Goal: Information Seeking & Learning: Learn about a topic

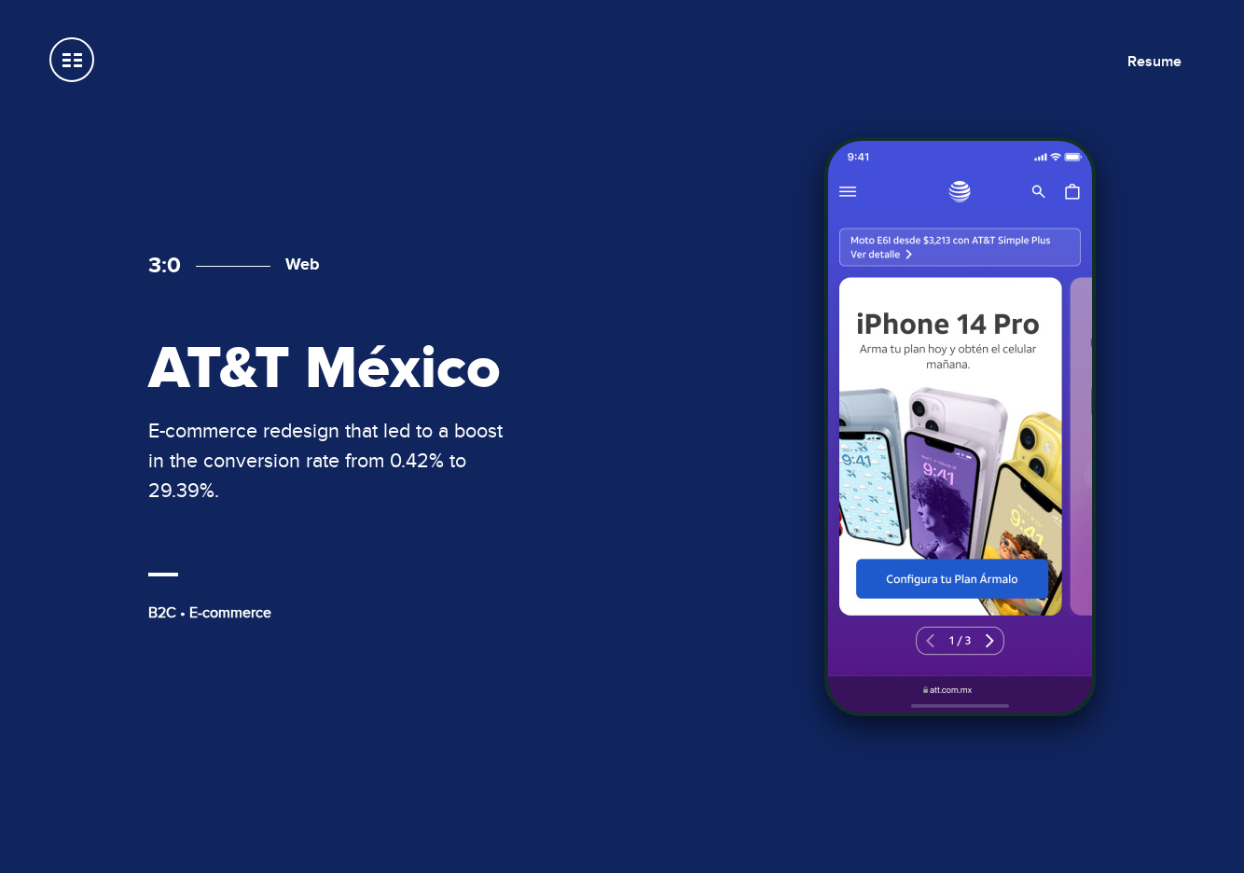
click at [679, 463] on div "3:0 Web AT&T México E-commerce redesign that led to a boost in the conversion r…" at bounding box center [622, 437] width 1058 height 584
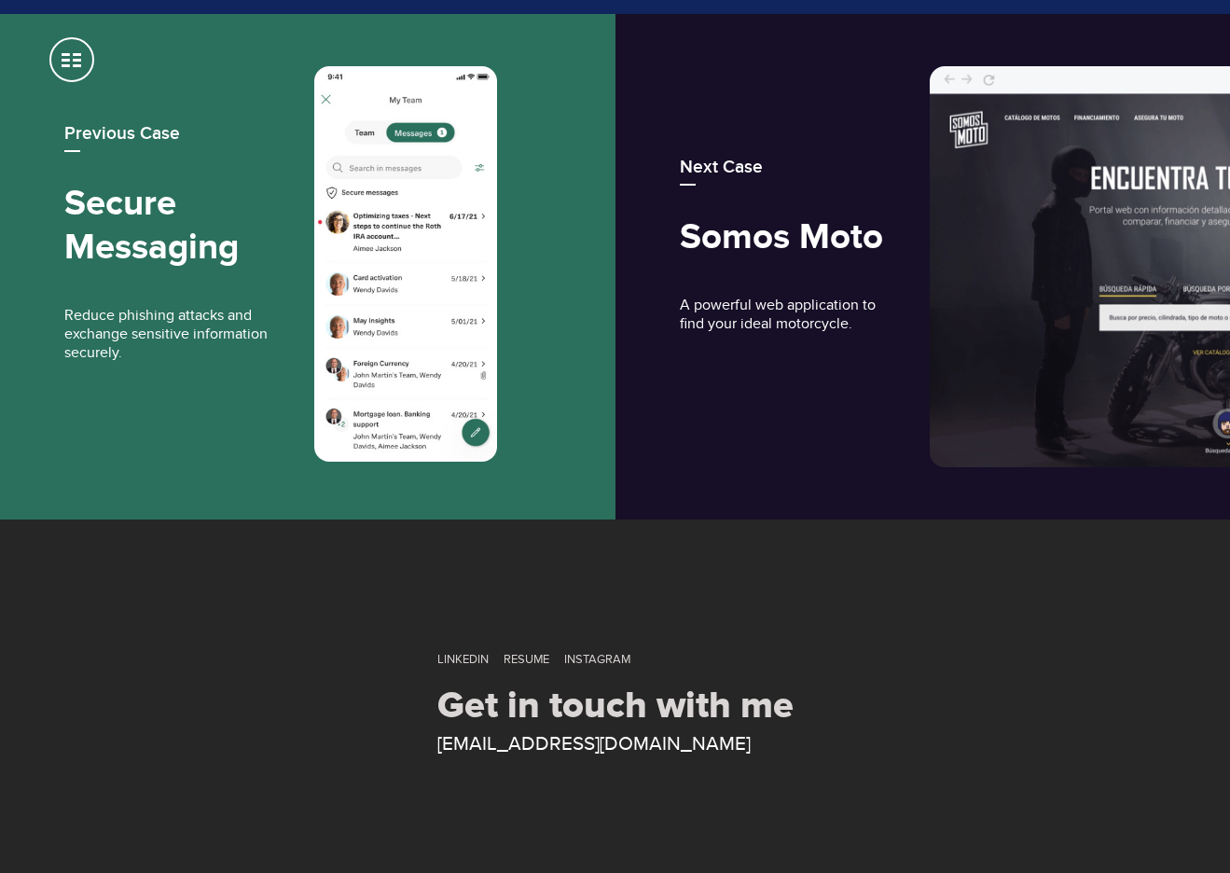
scroll to position [9235, 0]
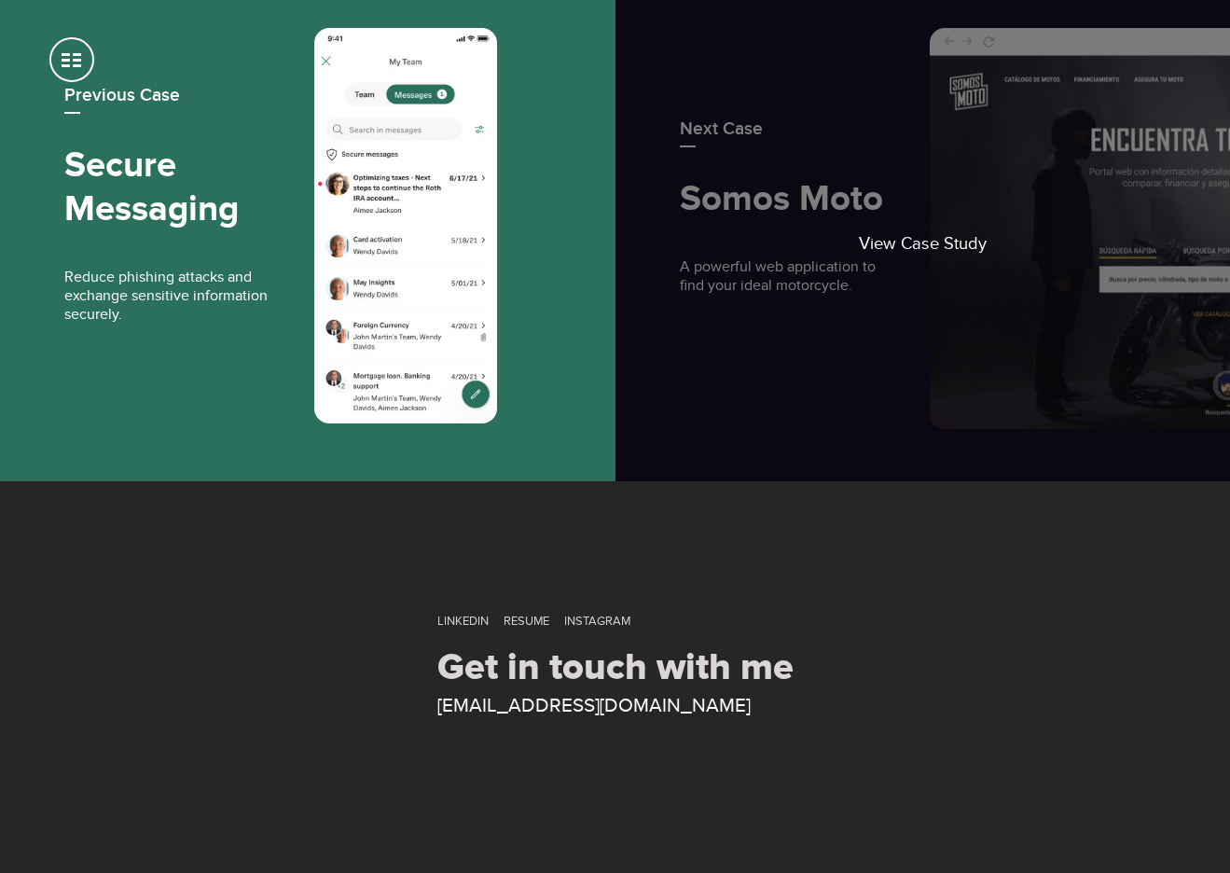
click at [763, 331] on link "View Case Study" at bounding box center [922, 228] width 615 height 505
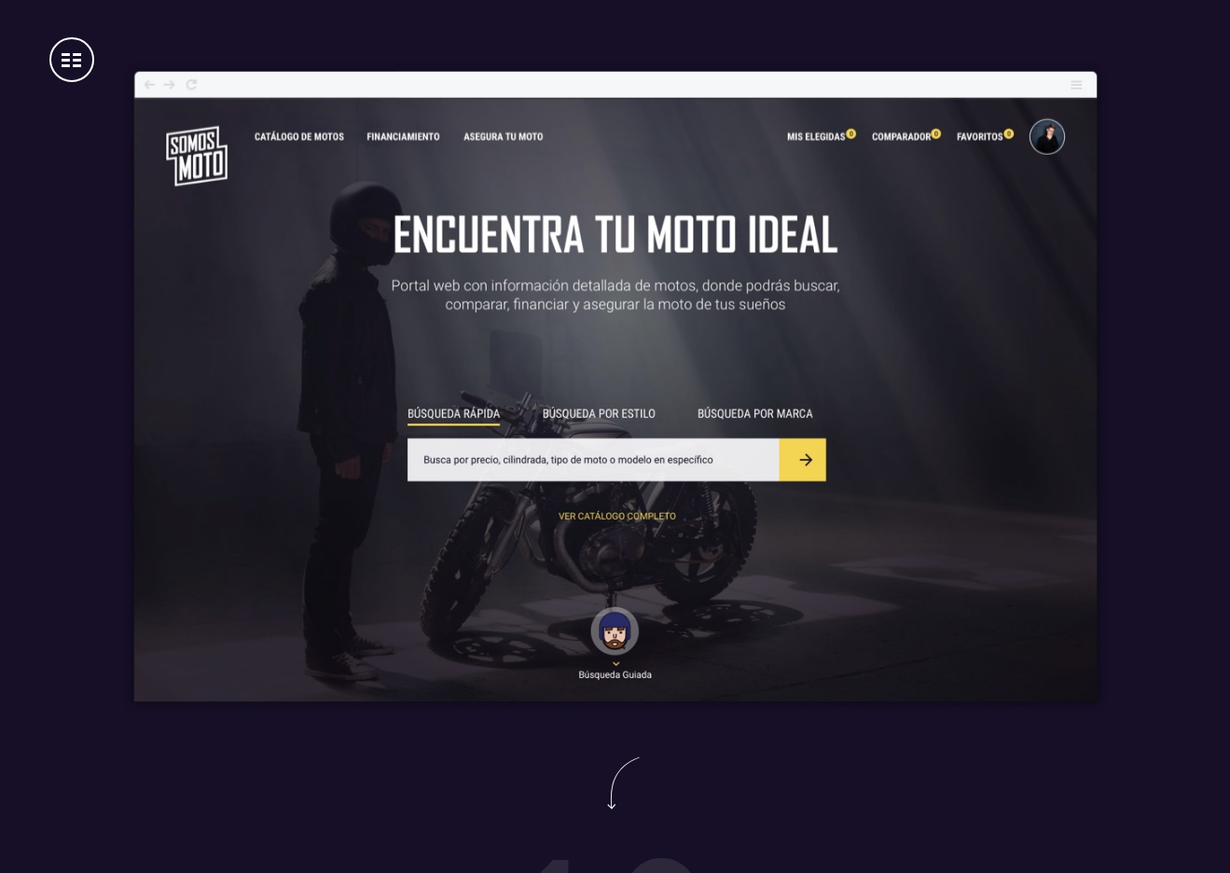
click at [70, 58] on span at bounding box center [71, 59] width 45 height 45
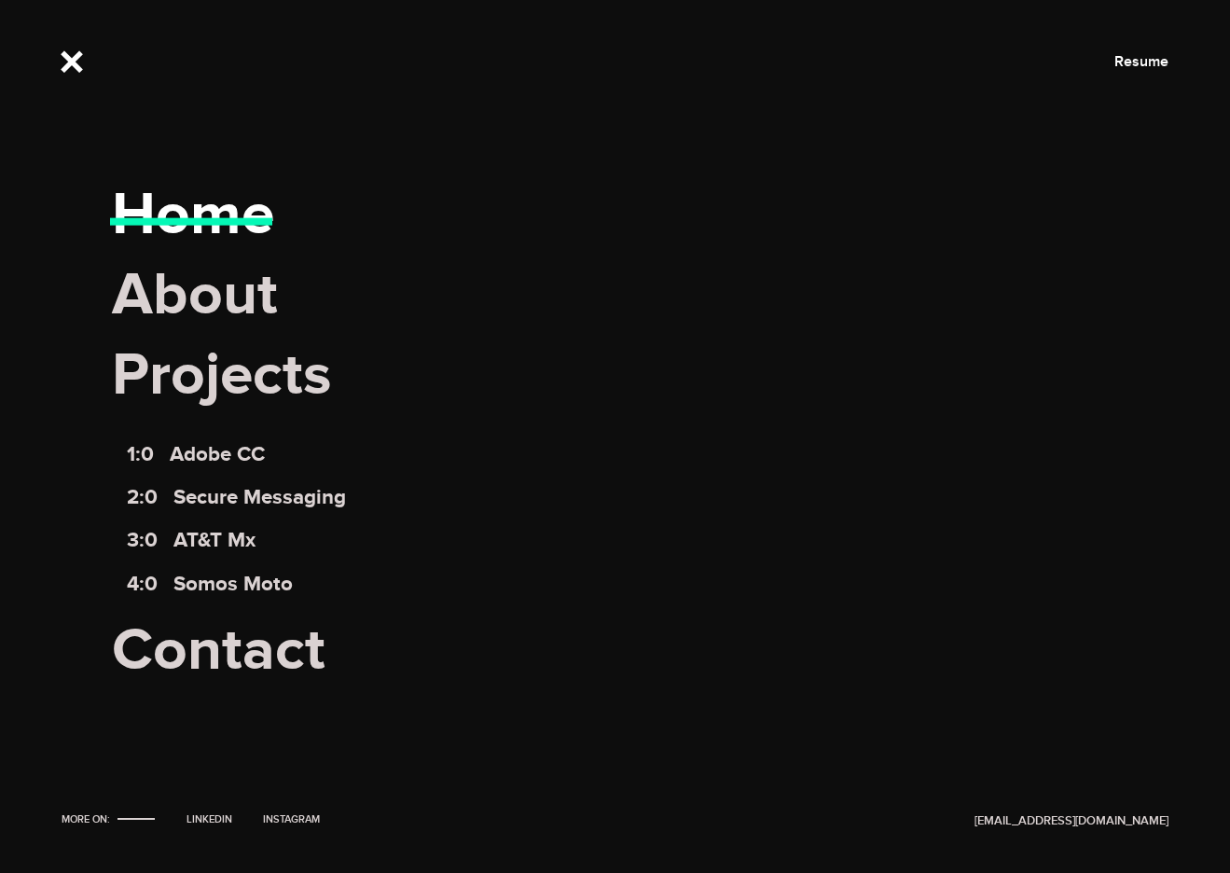
click at [225, 223] on link "Home" at bounding box center [193, 215] width 162 height 73
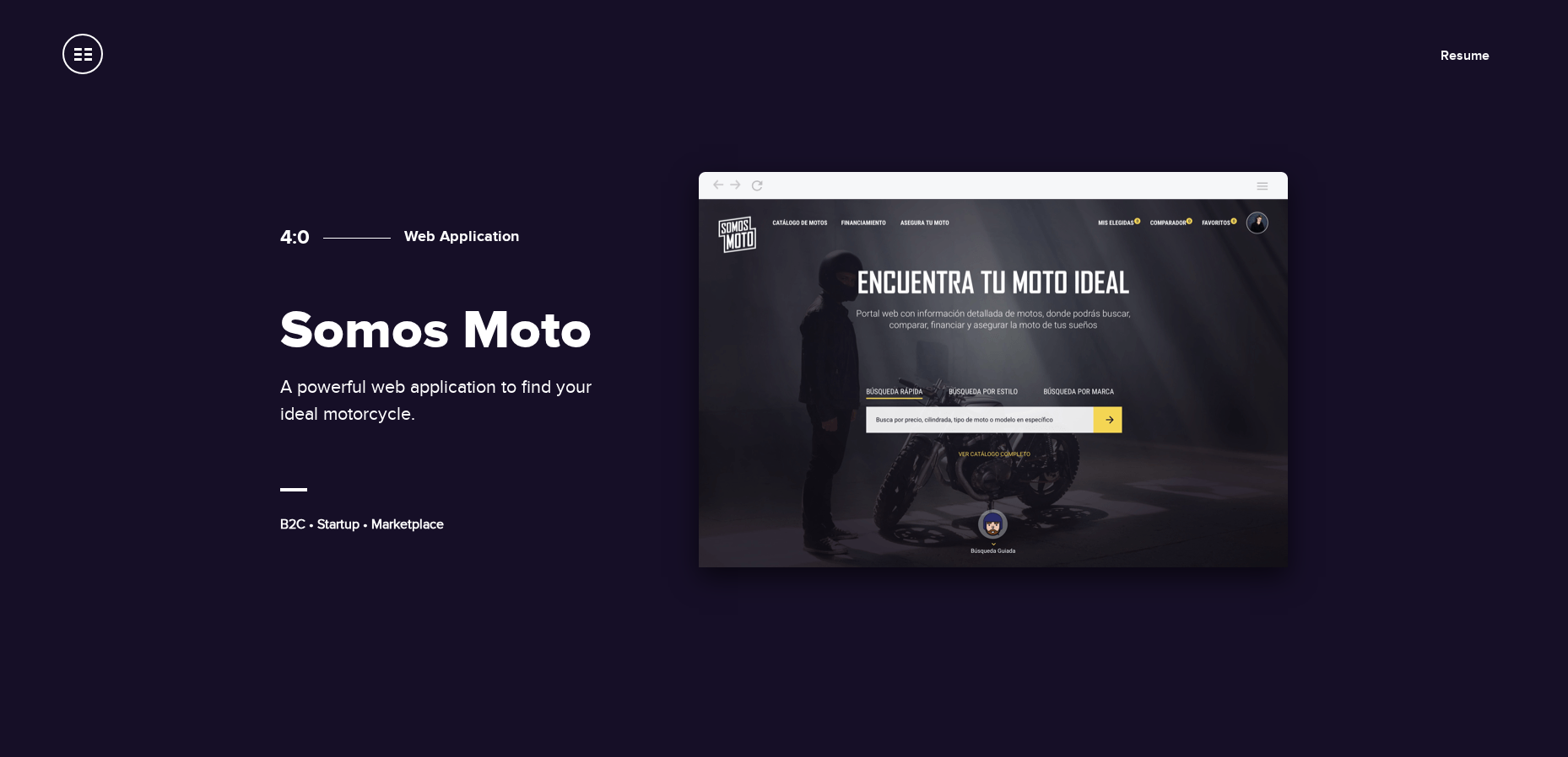
click at [627, 394] on div "4:0 Web Application Somos Moto A powerful web application to find your ideal mo…" at bounding box center [784, 379] width 1012 height 400
